Goal: Book appointment/travel/reservation

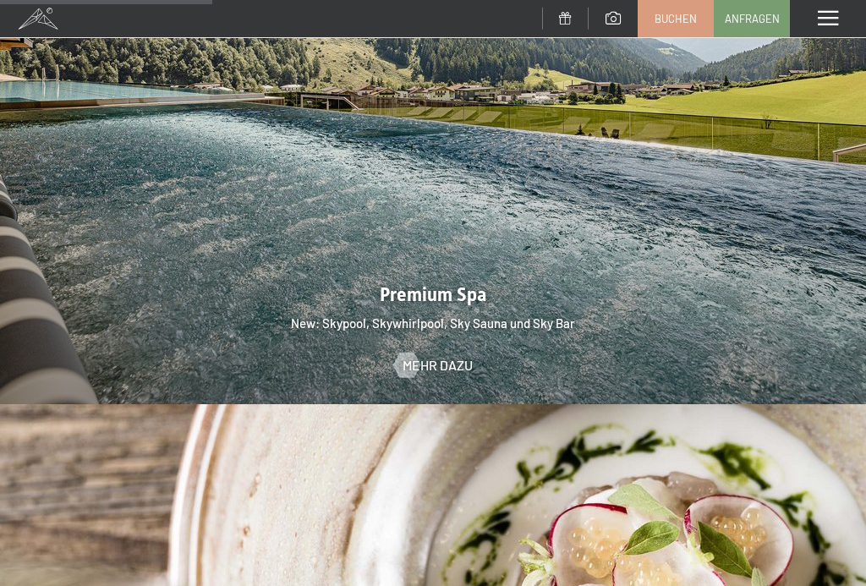
scroll to position [2109, 0]
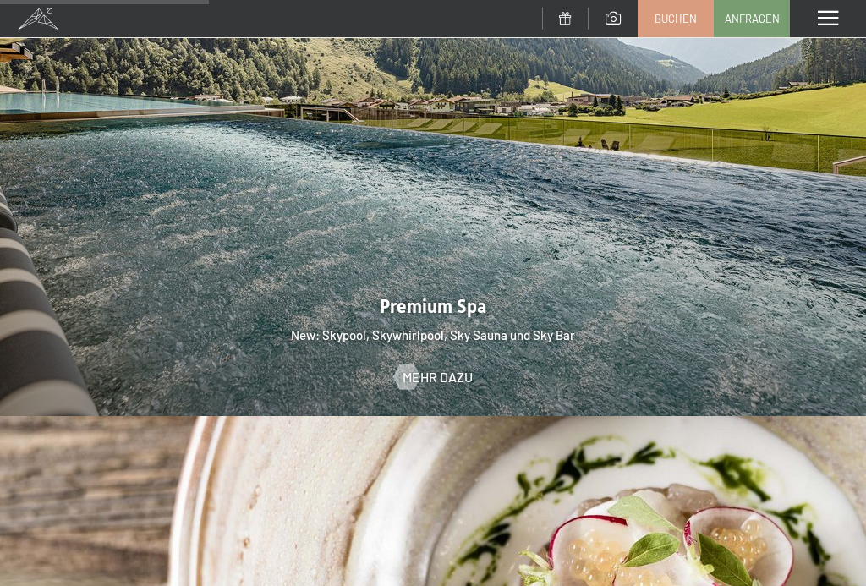
click at [423, 368] on span "Mehr dazu" at bounding box center [438, 377] width 70 height 19
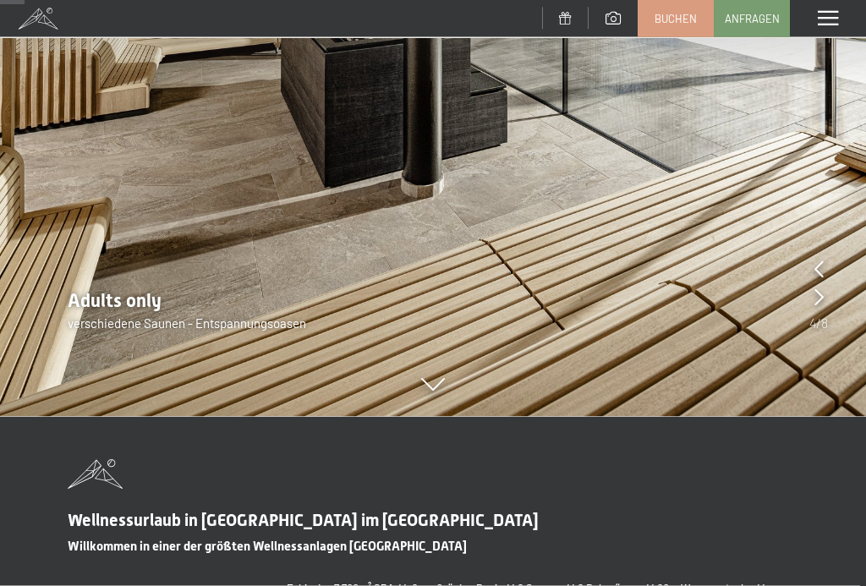
scroll to position [227, 0]
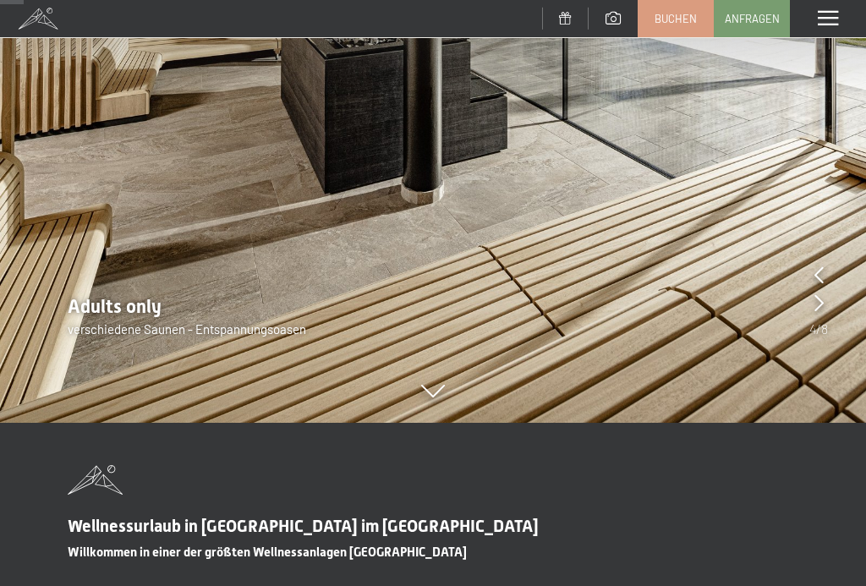
click at [748, 11] on span "Anfragen" at bounding box center [752, 18] width 55 height 15
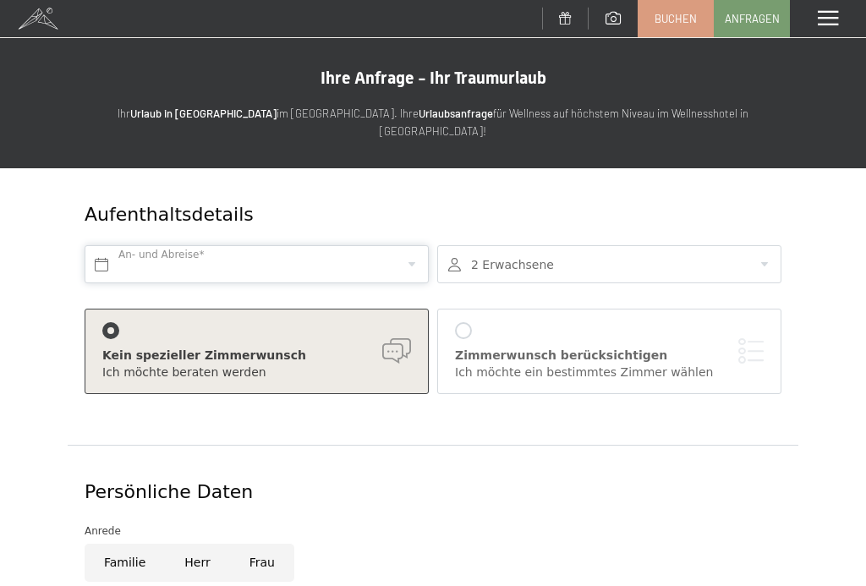
click at [181, 248] on input "text" at bounding box center [257, 264] width 344 height 38
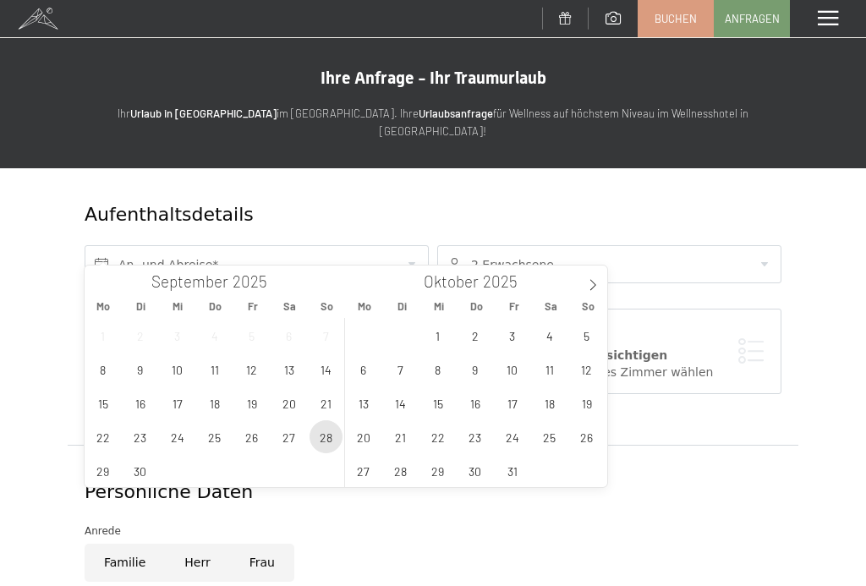
click at [327, 445] on span "28" at bounding box center [326, 436] width 33 height 33
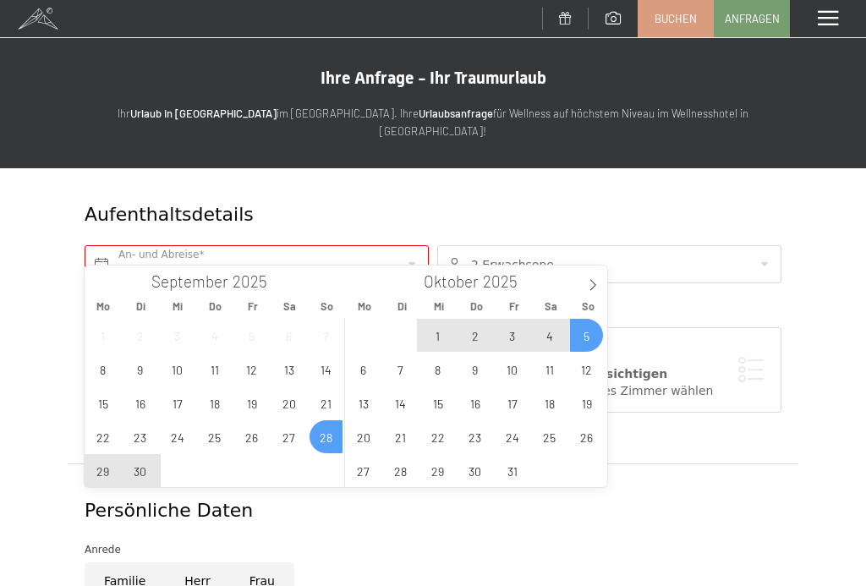
click at [593, 336] on span "5" at bounding box center [586, 335] width 33 height 33
type input "So. 28.09.2025 - So. 05.10.2025"
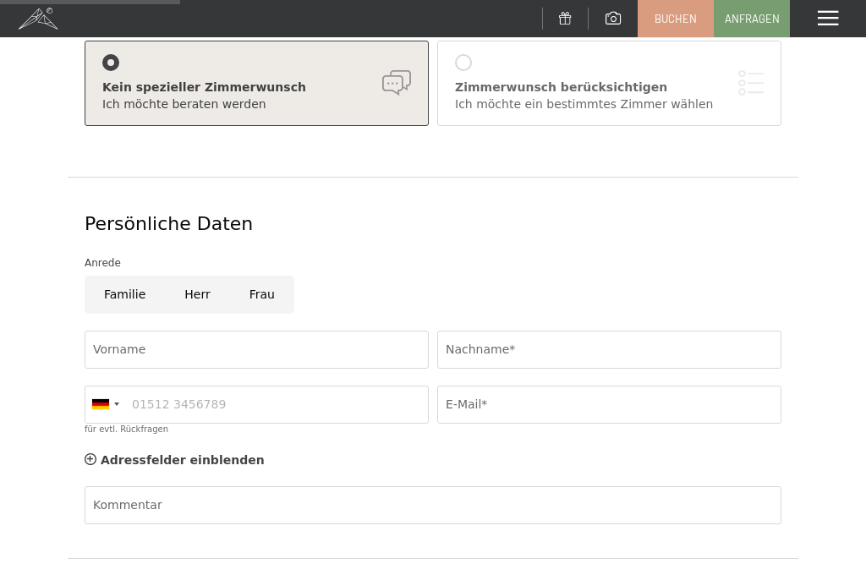
scroll to position [289, 0]
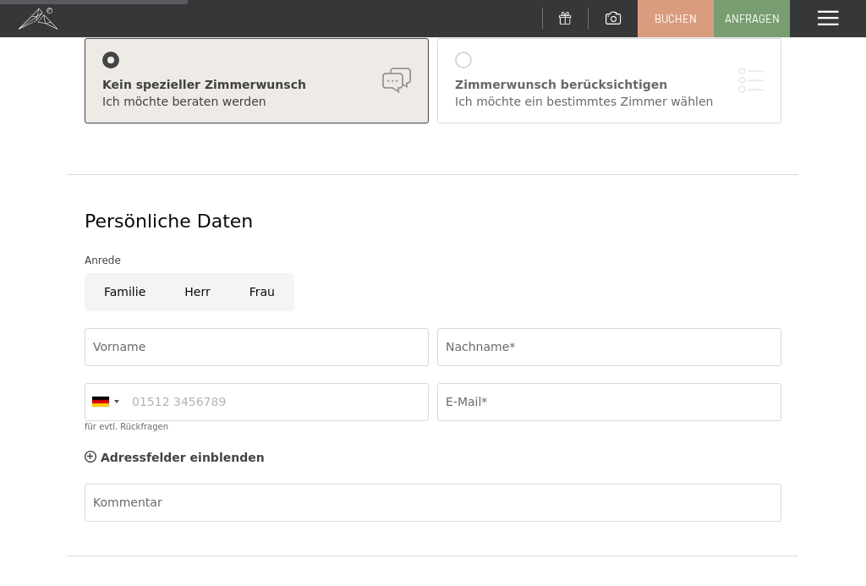
click at [203, 274] on input "Herr" at bounding box center [197, 292] width 64 height 38
radio input "true"
click at [115, 328] on input "Vorname" at bounding box center [257, 347] width 344 height 38
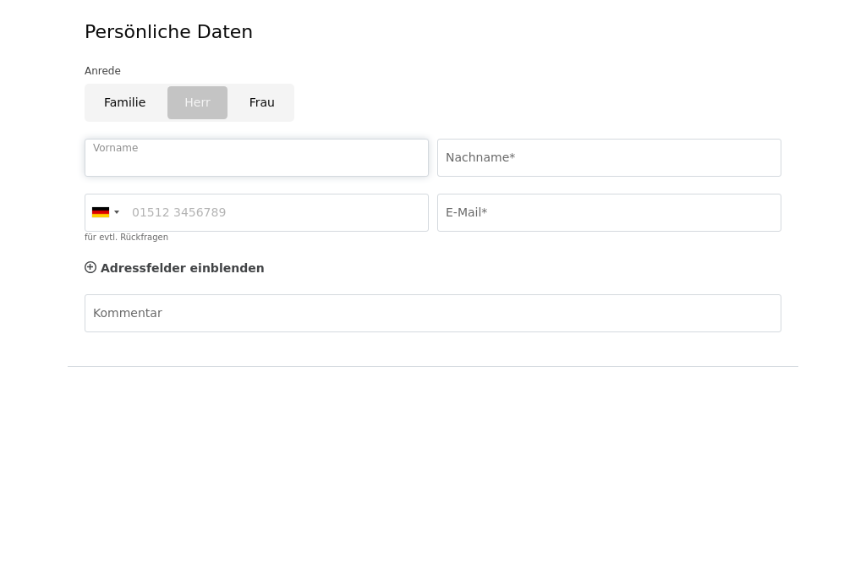
type input "Paul"
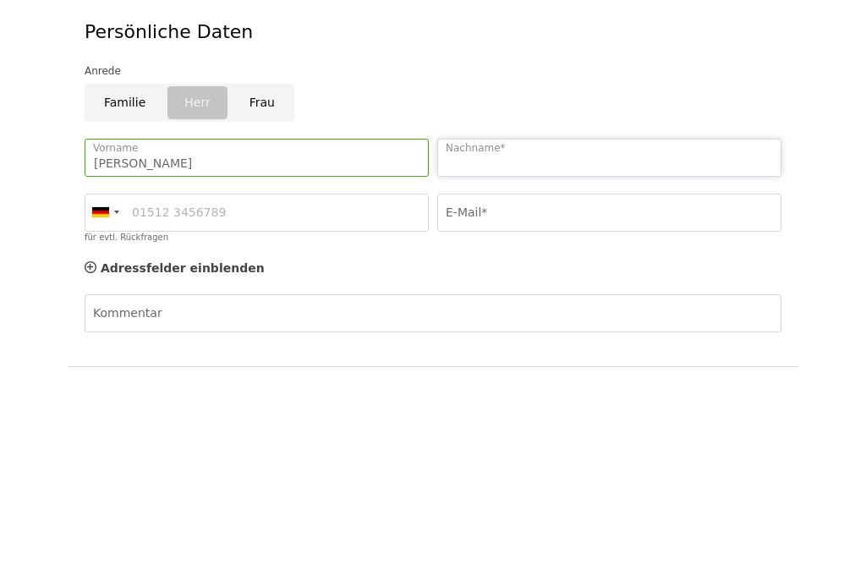
type input "Ritter"
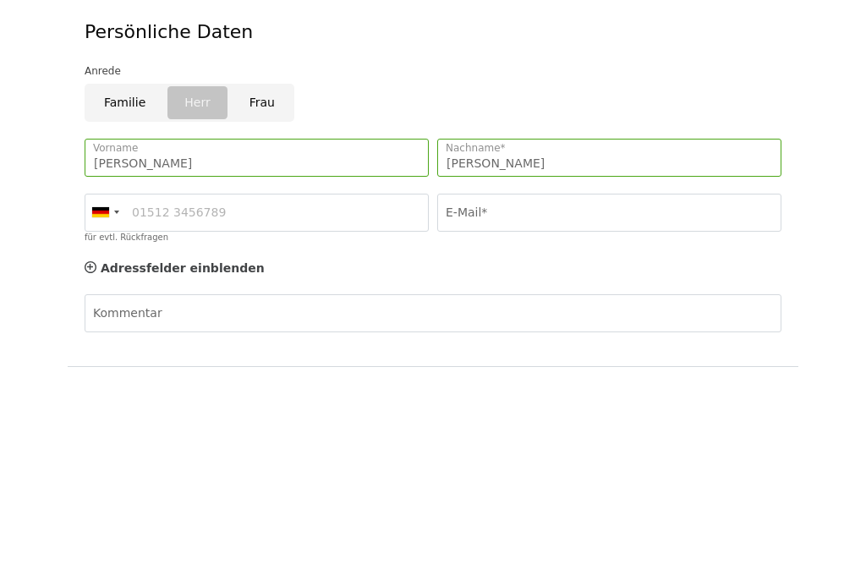
click at [117, 400] on div at bounding box center [116, 401] width 5 height 3
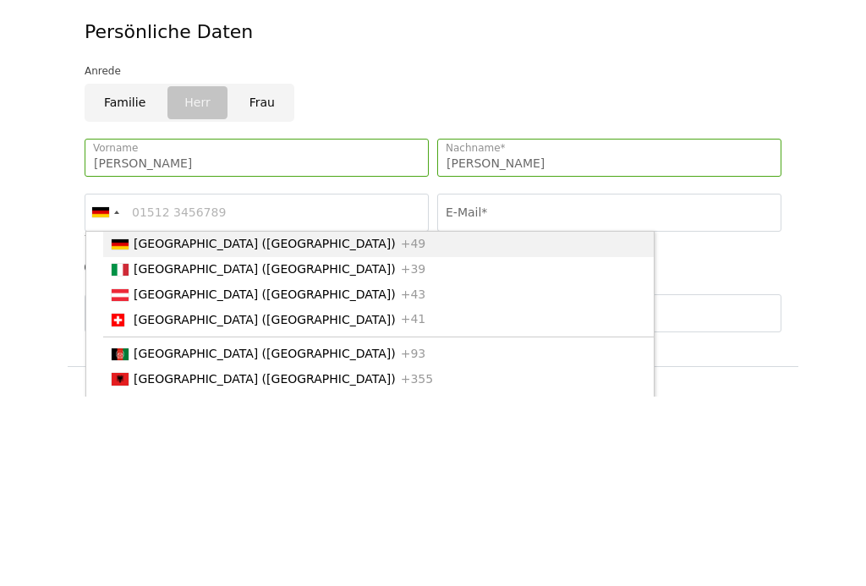
scroll to position [479, 0]
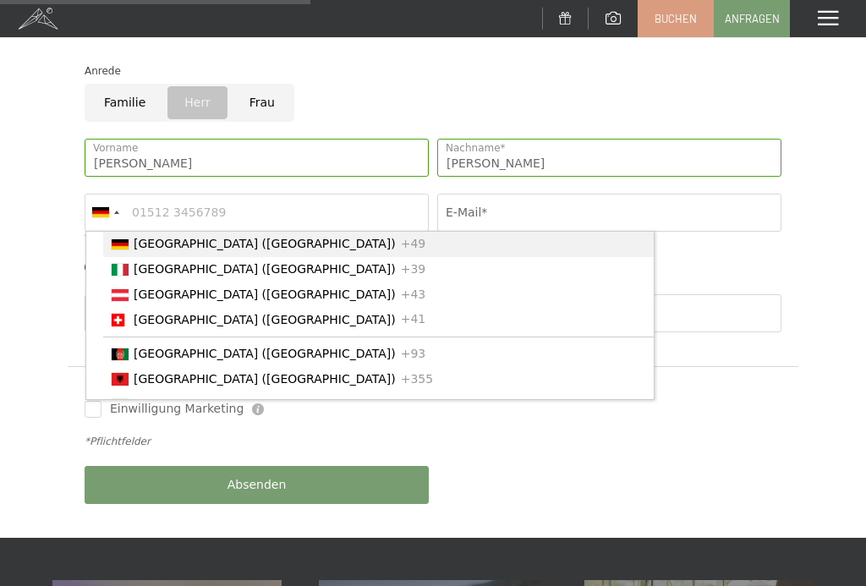
click at [125, 314] on div "List of countries" at bounding box center [120, 320] width 17 height 13
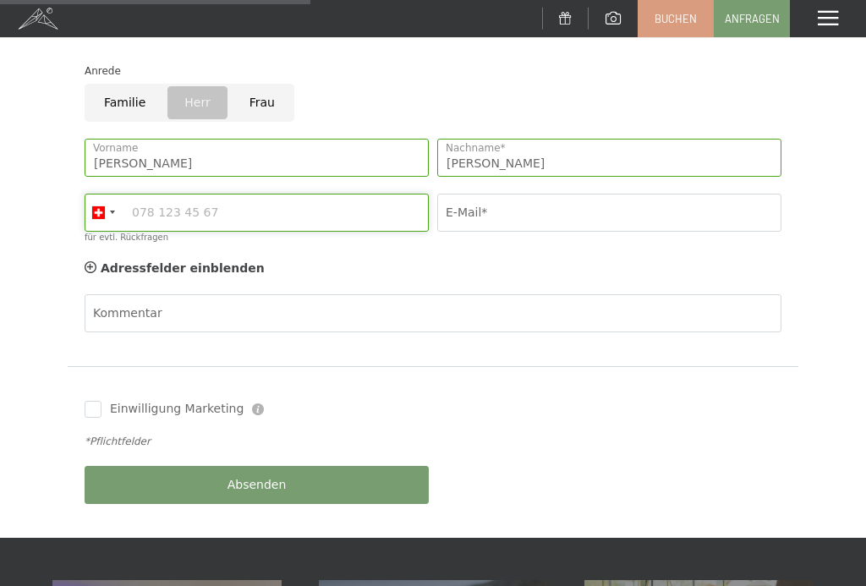
type input "797092795"
type input "p.ritter@netguard.ch"
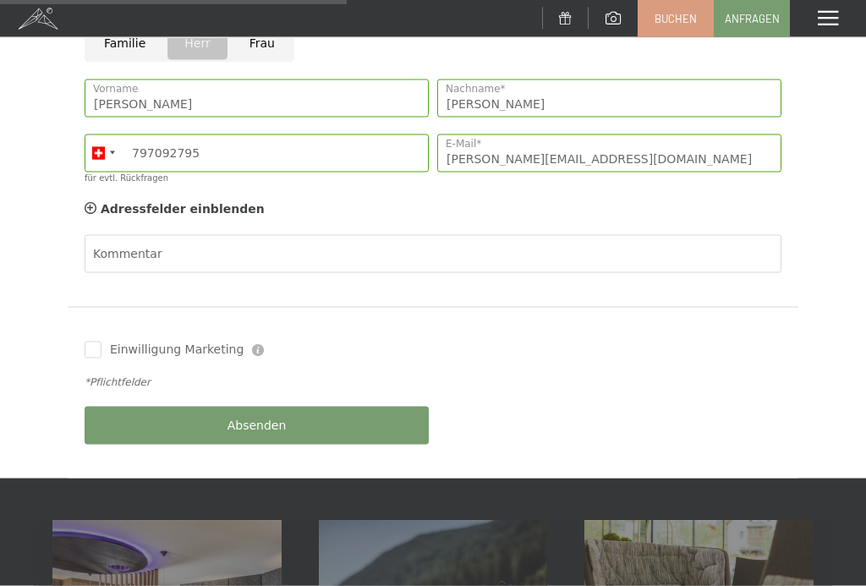
scroll to position [557, 0]
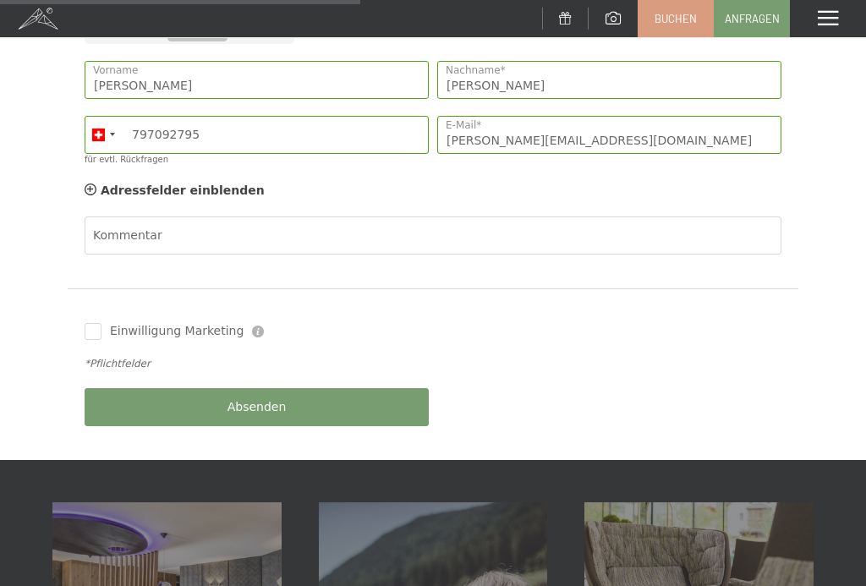
click at [102, 323] on label "Einwilligung Marketing" at bounding box center [173, 331] width 142 height 17
click at [102, 323] on input "Einwilligung Marketing" at bounding box center [93, 331] width 17 height 17
click at [93, 323] on input "Einwilligung Marketing" at bounding box center [93, 331] width 17 height 17
checkbox input "true"
click at [259, 399] on span "Absenden" at bounding box center [257, 407] width 59 height 17
